Goal: Navigation & Orientation: Understand site structure

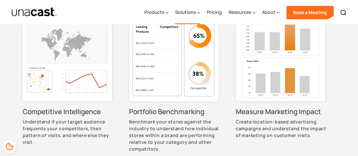
click at [192, 14] on div "Solutions" at bounding box center [185, 12] width 21 height 7
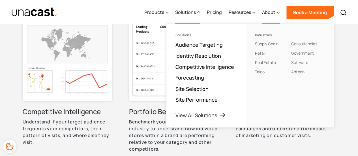
click at [275, 12] on div "About" at bounding box center [268, 12] width 13 height 7
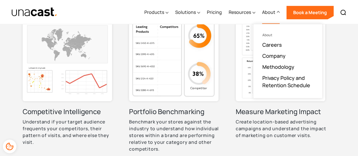
click at [275, 14] on div "About" at bounding box center [268, 12] width 13 height 7
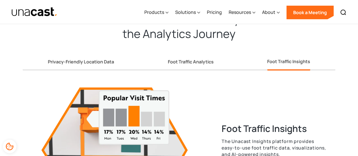
scroll to position [1076, 0]
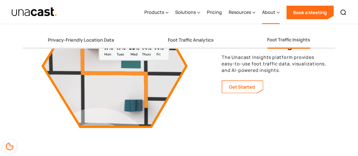
click at [277, 15] on icon at bounding box center [278, 13] width 3 height 6
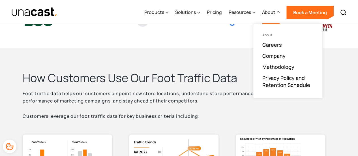
scroll to position [85, 0]
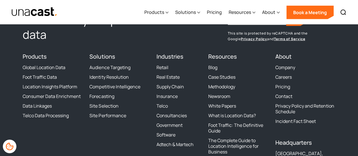
scroll to position [1783, 0]
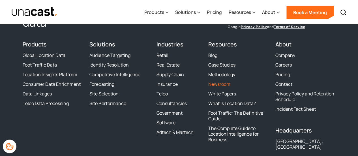
click at [227, 84] on link "Newsroom" at bounding box center [219, 84] width 22 height 6
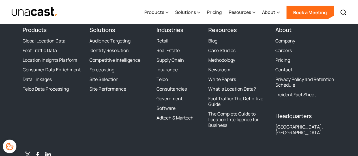
scroll to position [764, 0]
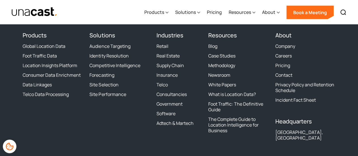
scroll to position [1828, 0]
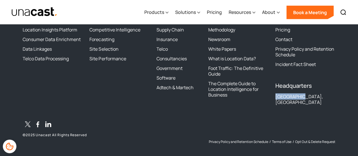
drag, startPoint x: 272, startPoint y: 95, endPoint x: 307, endPoint y: 98, distance: 35.0
click at [307, 98] on div "The industry’s expert in location data Sign up for Unacast's Newsletter First n…" at bounding box center [179, 40] width 313 height 208
copy div "[GEOGRAPHIC_DATA], [GEOGRAPHIC_DATA]"
